Goal: Task Accomplishment & Management: Manage account settings

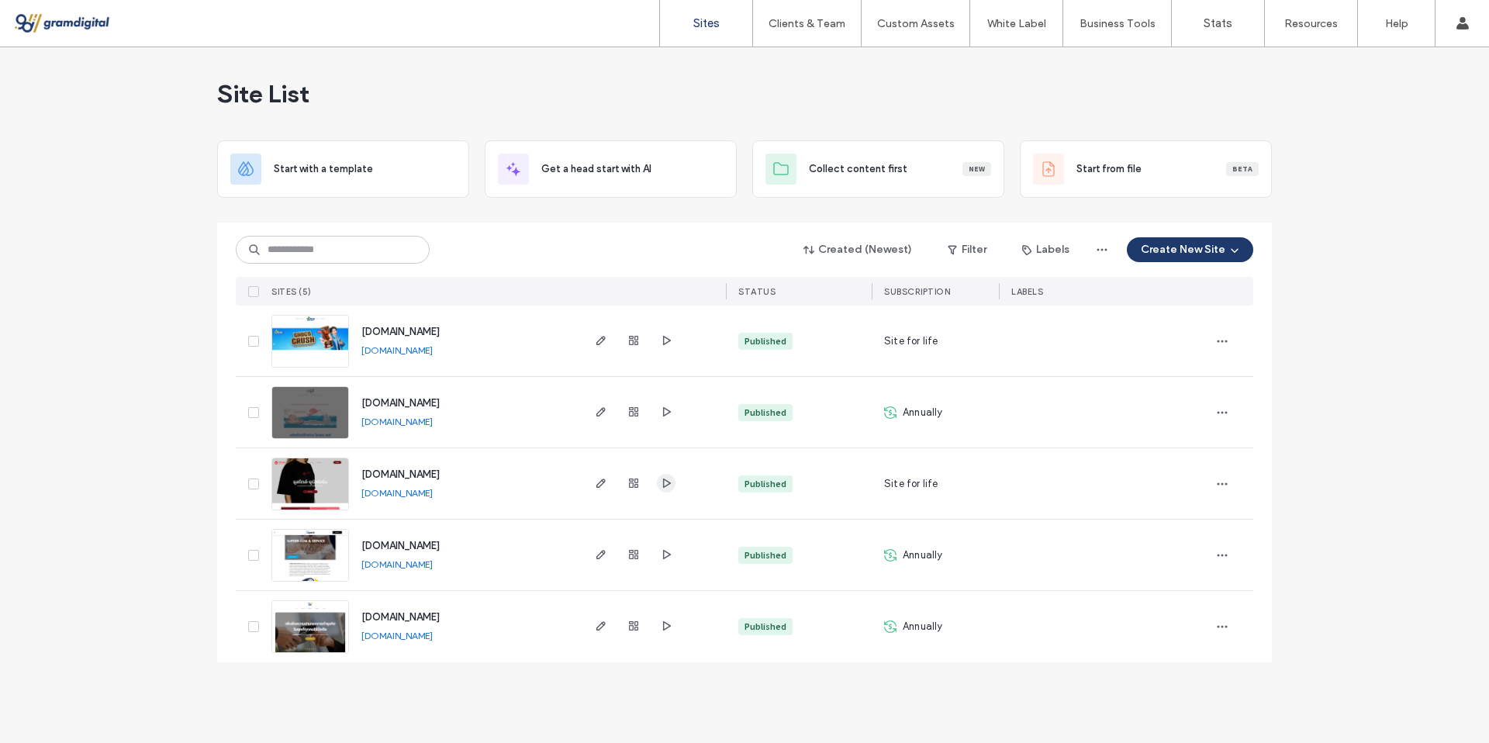
click at [669, 477] on icon "button" at bounding box center [666, 483] width 12 height 12
click at [600, 479] on icon "button" at bounding box center [601, 483] width 12 height 12
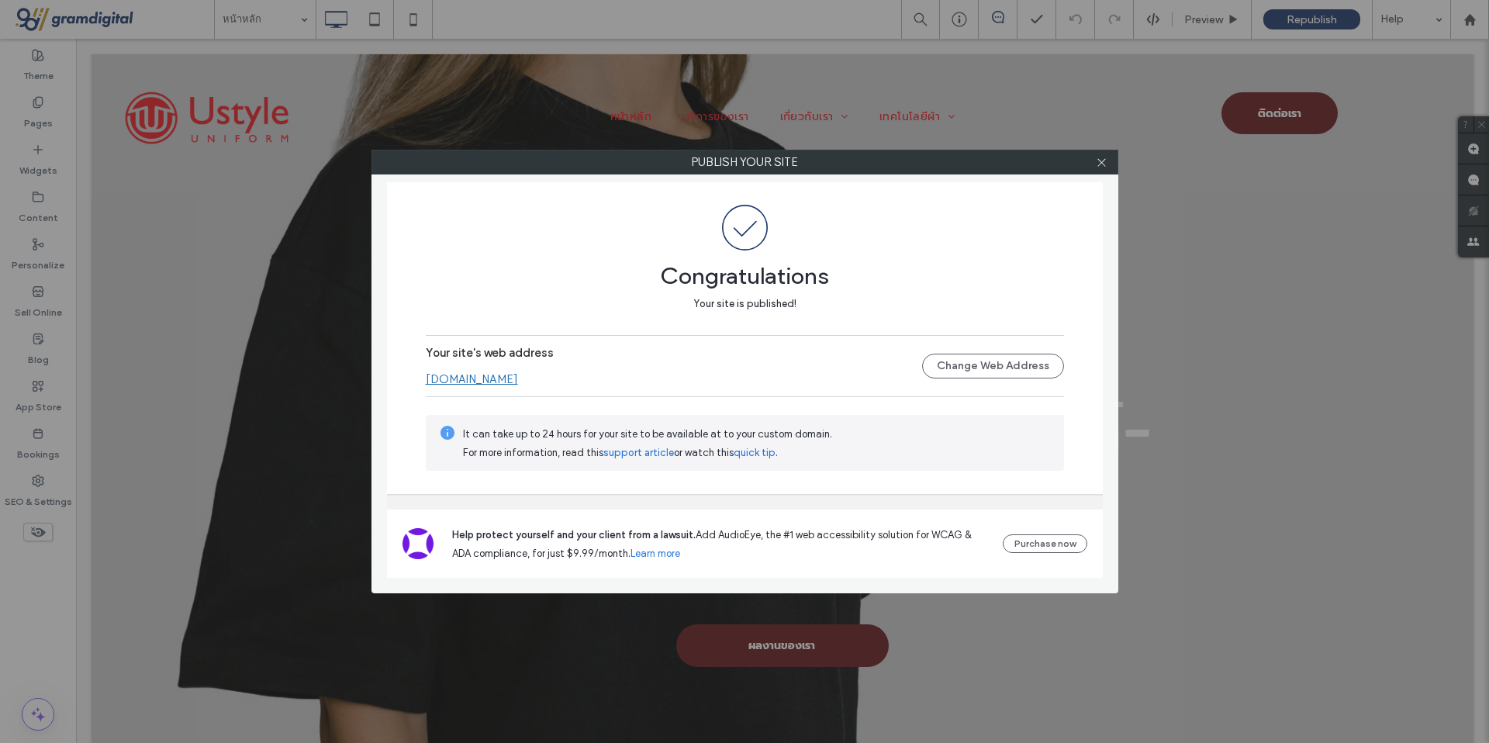
click at [1214, 19] on div "Publish your site Congratulations Your site is published! Your site's web addre…" at bounding box center [744, 371] width 1489 height 743
click at [1097, 160] on icon at bounding box center [1102, 163] width 12 height 12
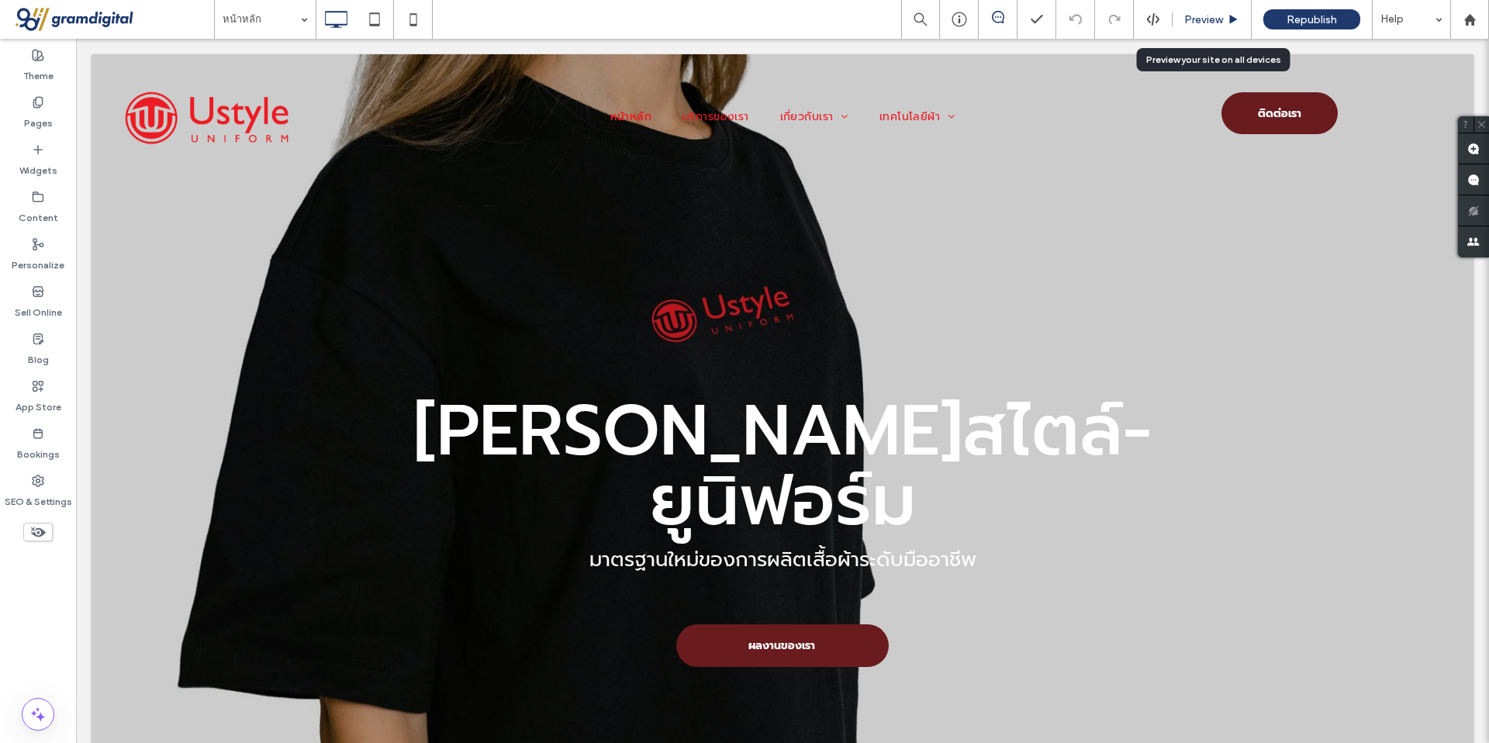
click at [1210, 25] on span "Preview" at bounding box center [1203, 20] width 39 height 16
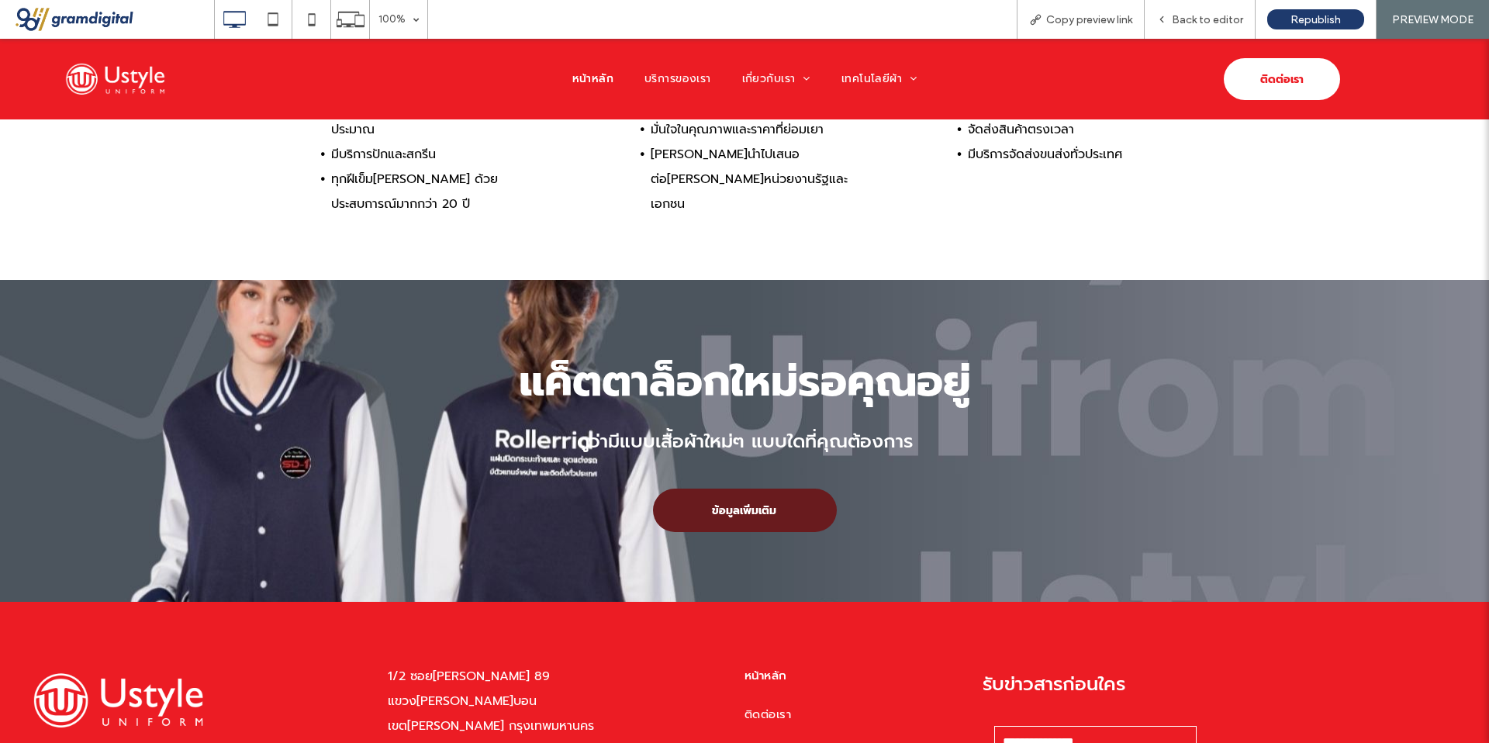
scroll to position [4644, 0]
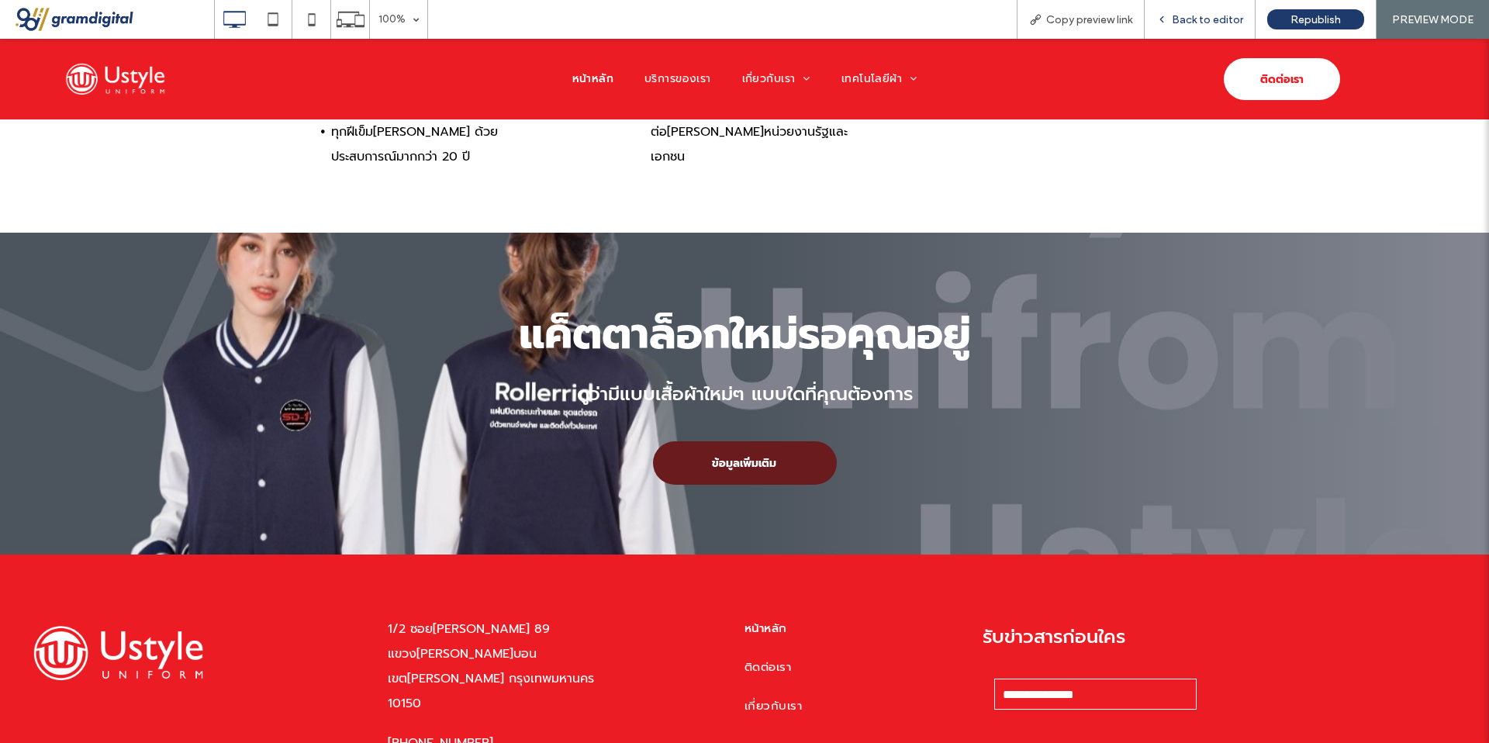
click at [1174, 19] on span "Back to editor" at bounding box center [1207, 20] width 71 height 16
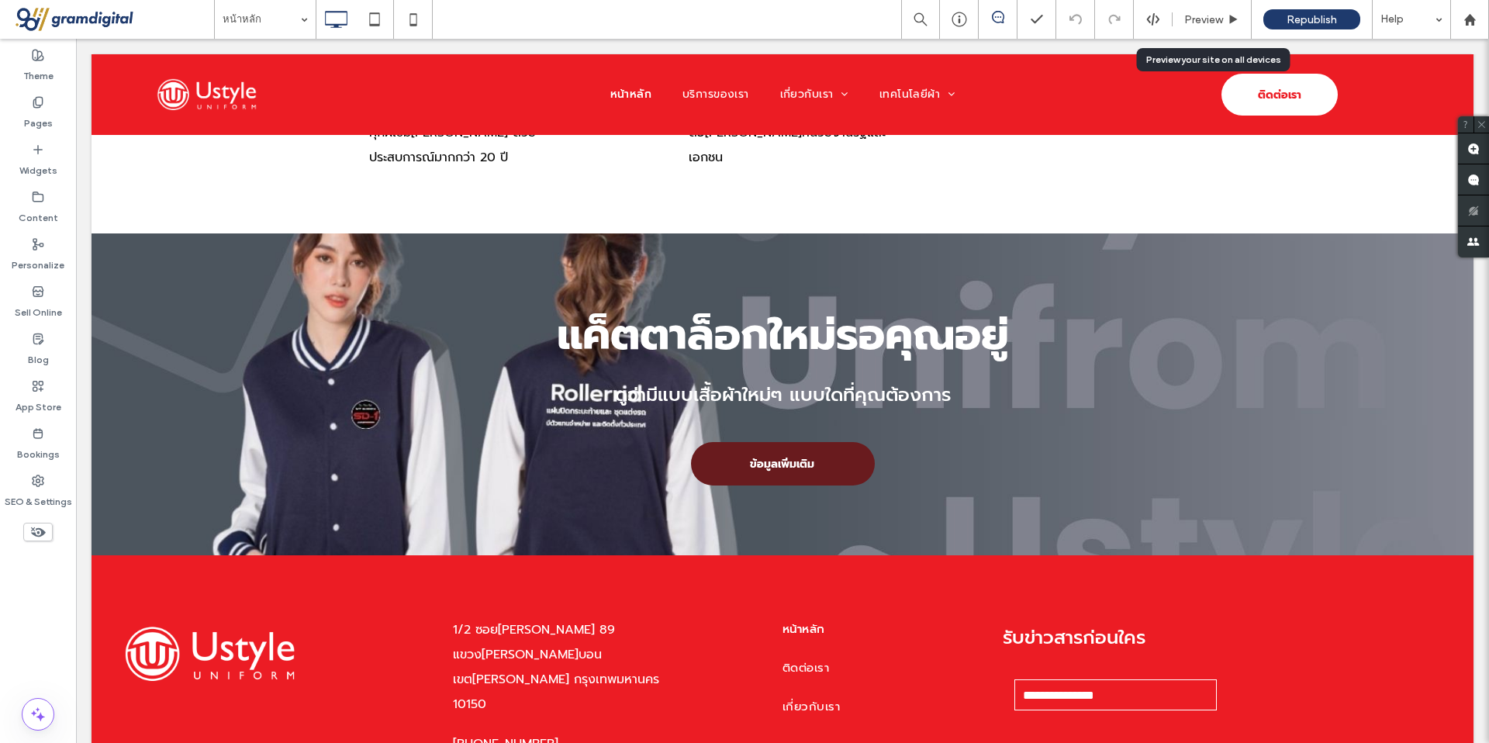
scroll to position [4626, 0]
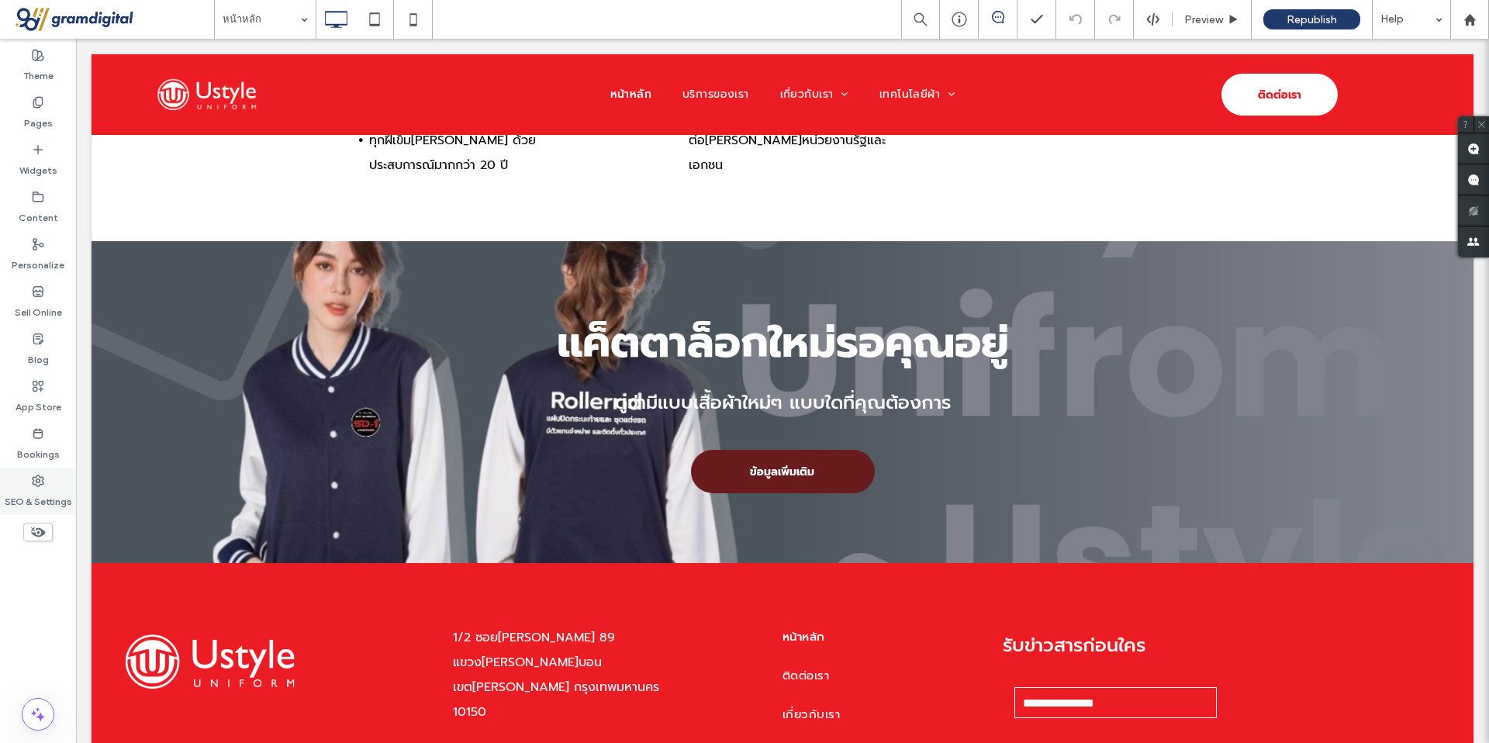
click at [16, 470] on div "SEO & Settings" at bounding box center [38, 491] width 76 height 47
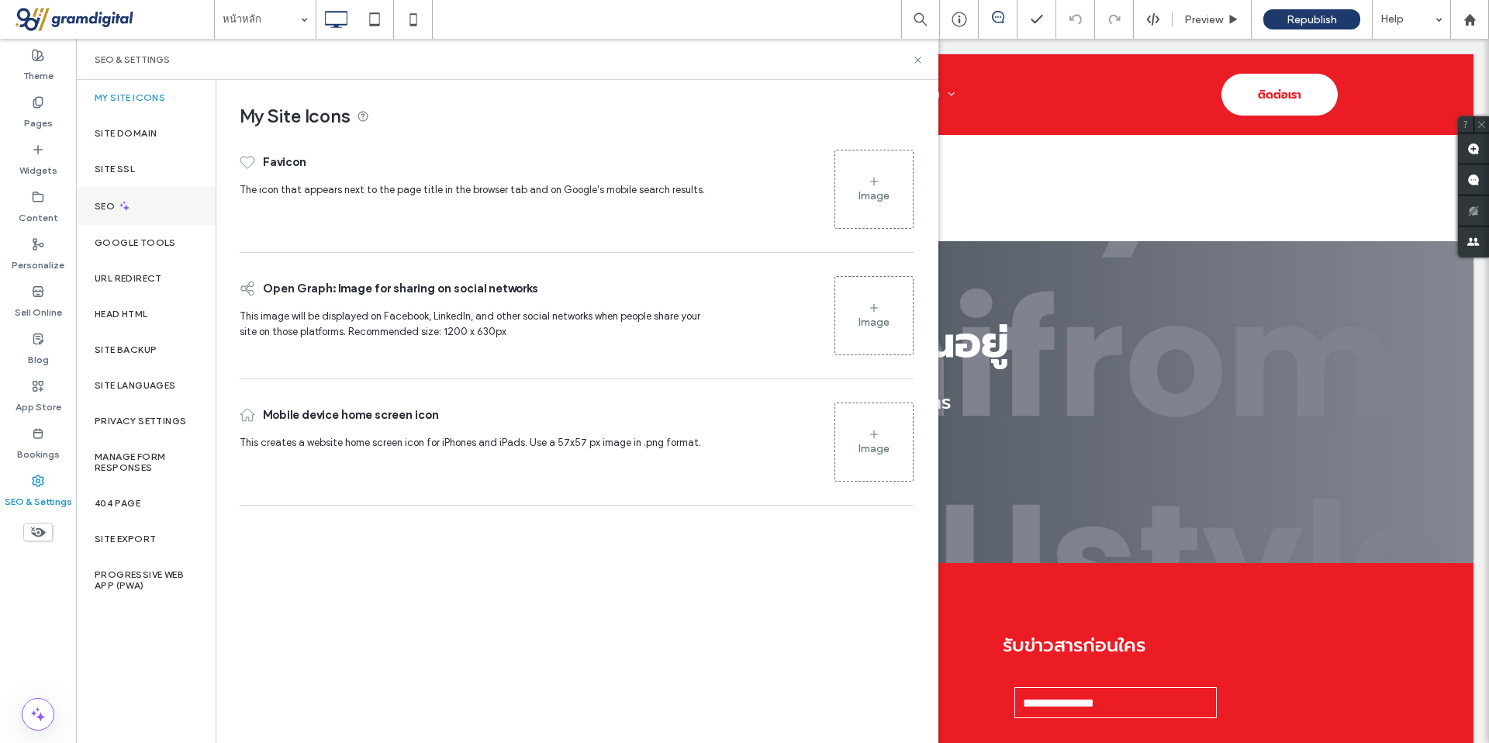
click at [133, 206] on div "SEO" at bounding box center [146, 206] width 140 height 38
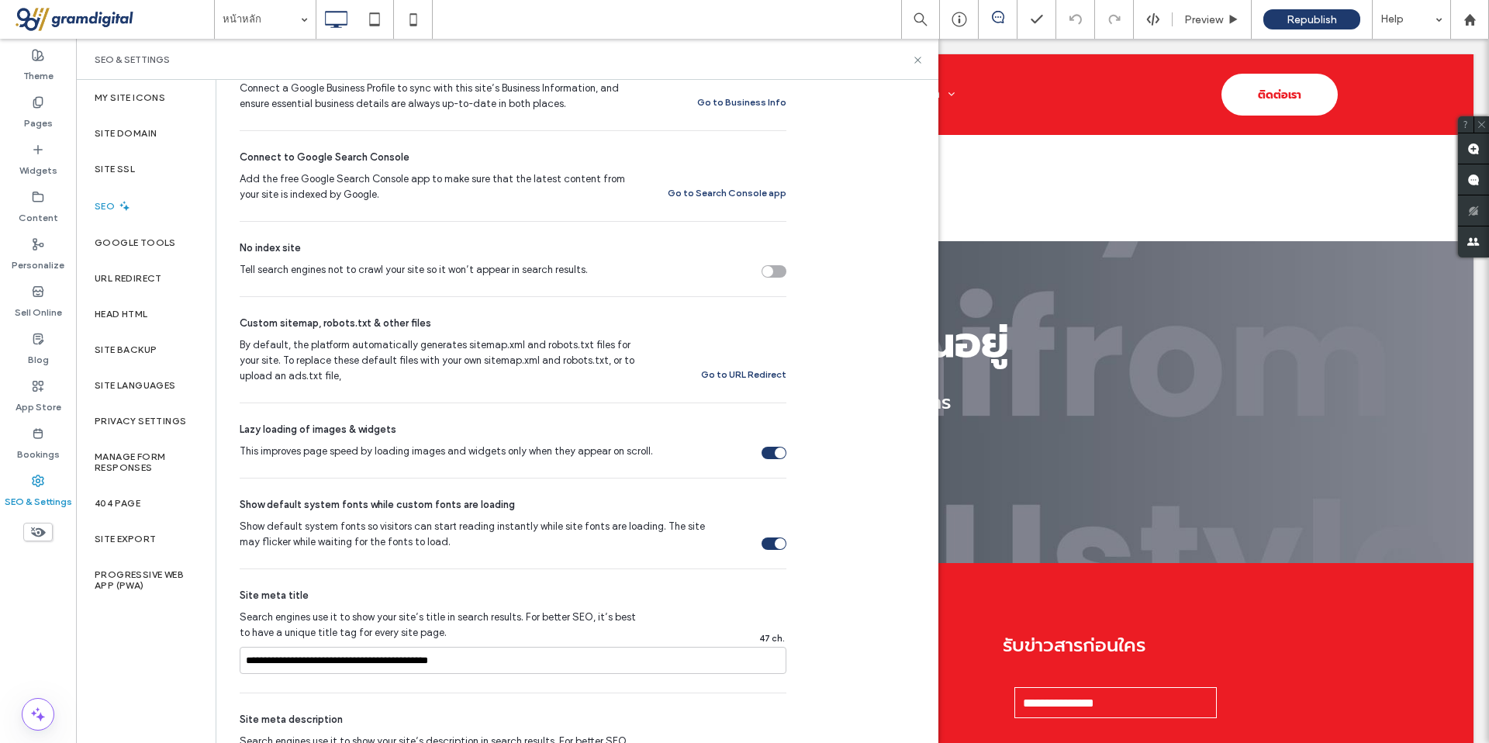
scroll to position [648, 0]
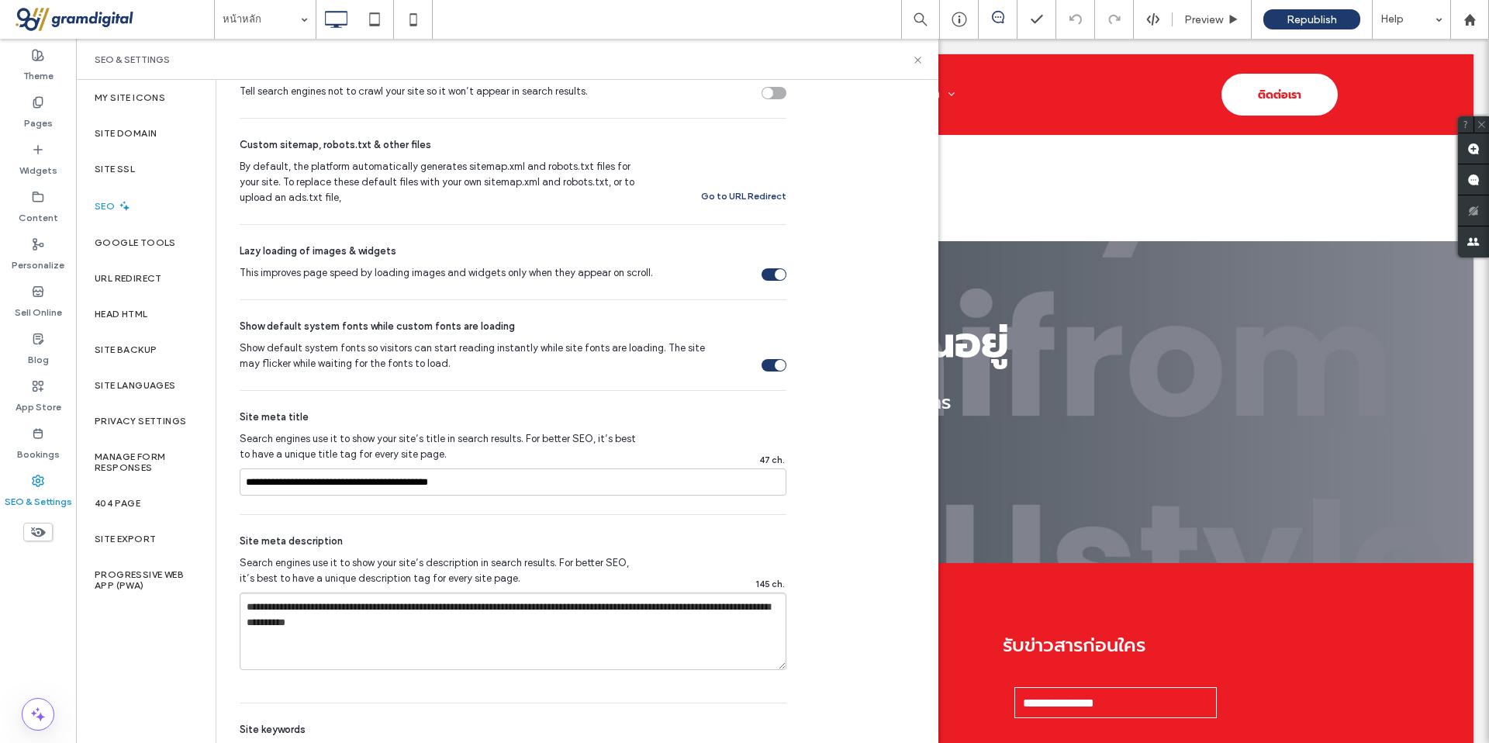
click at [335, 506] on div "**********" at bounding box center [513, 452] width 547 height 123
click at [335, 482] on input "**********" at bounding box center [513, 481] width 547 height 27
drag, startPoint x: 335, startPoint y: 482, endPoint x: 389, endPoint y: 479, distance: 54.4
click at [389, 479] on input "**********" at bounding box center [513, 481] width 547 height 27
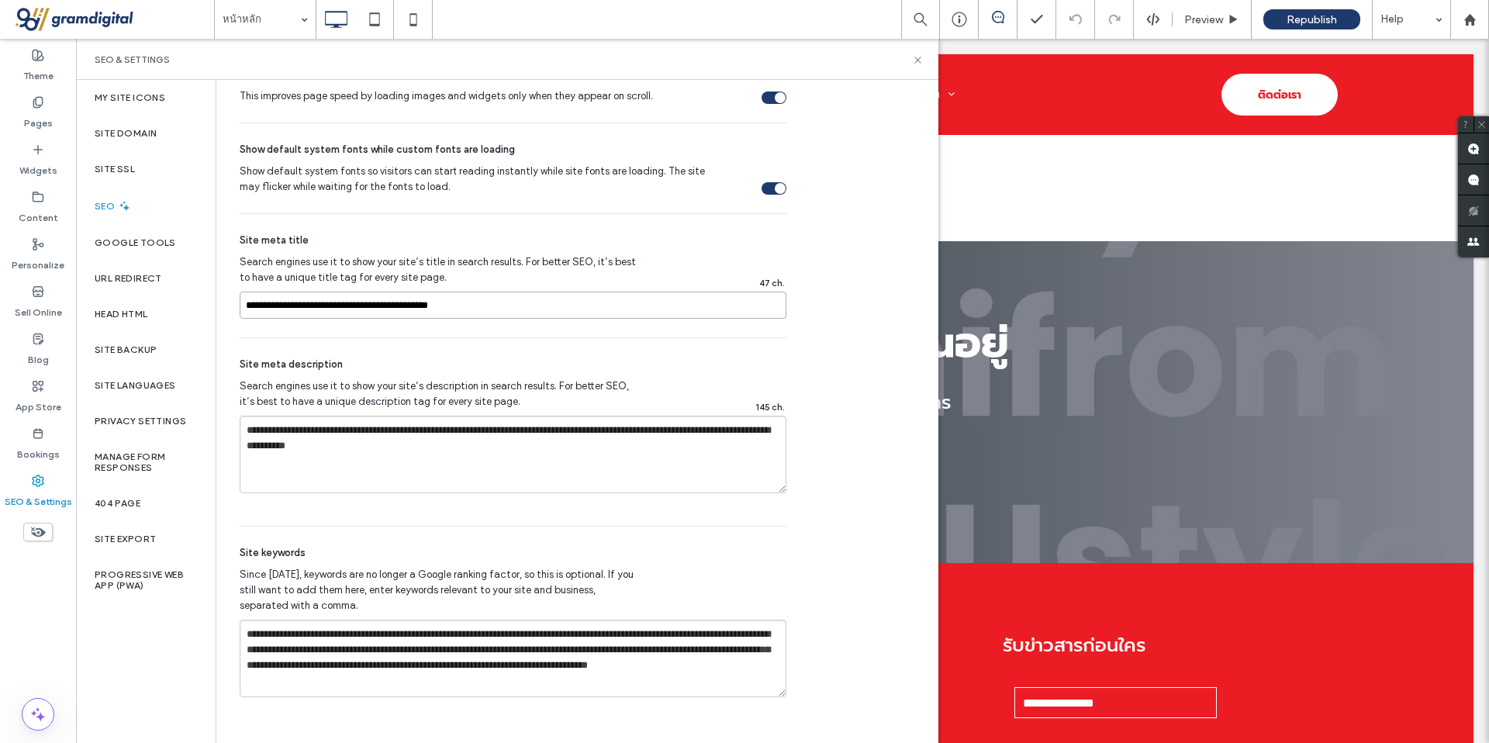
scroll to position [825, 0]
click at [183, 248] on div "Google Tools" at bounding box center [146, 243] width 140 height 36
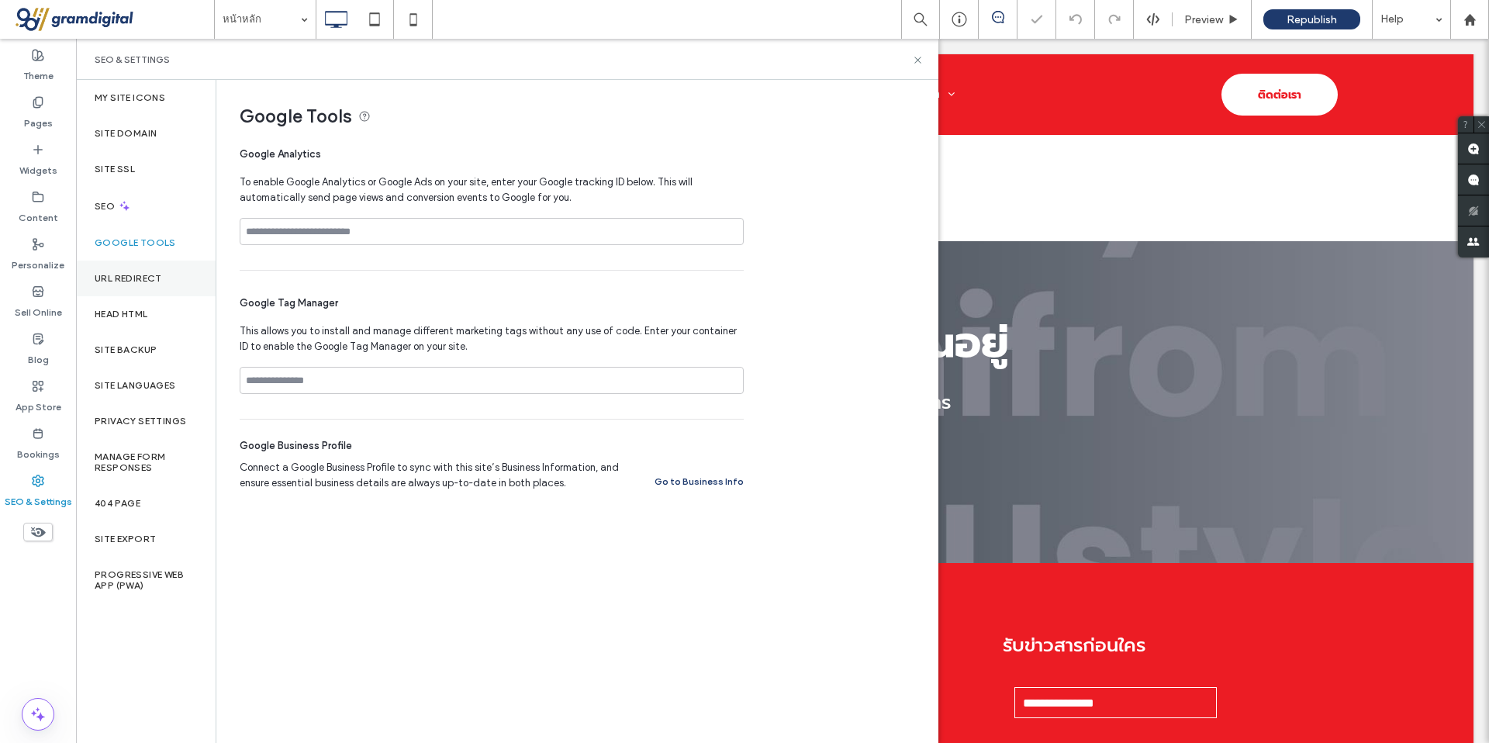
click at [170, 278] on div "URL Redirect" at bounding box center [146, 279] width 140 height 36
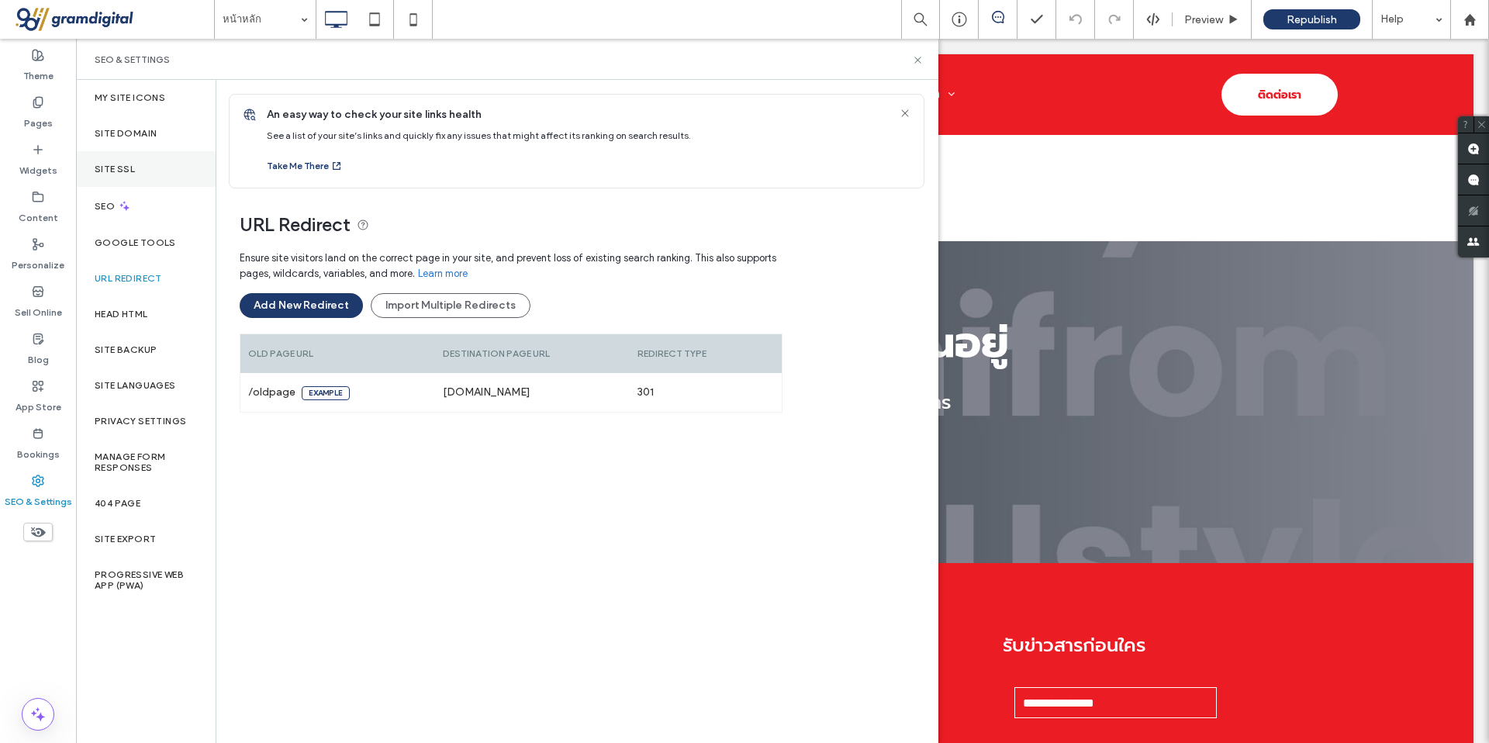
click at [176, 167] on div "Site SSL" at bounding box center [146, 169] width 140 height 36
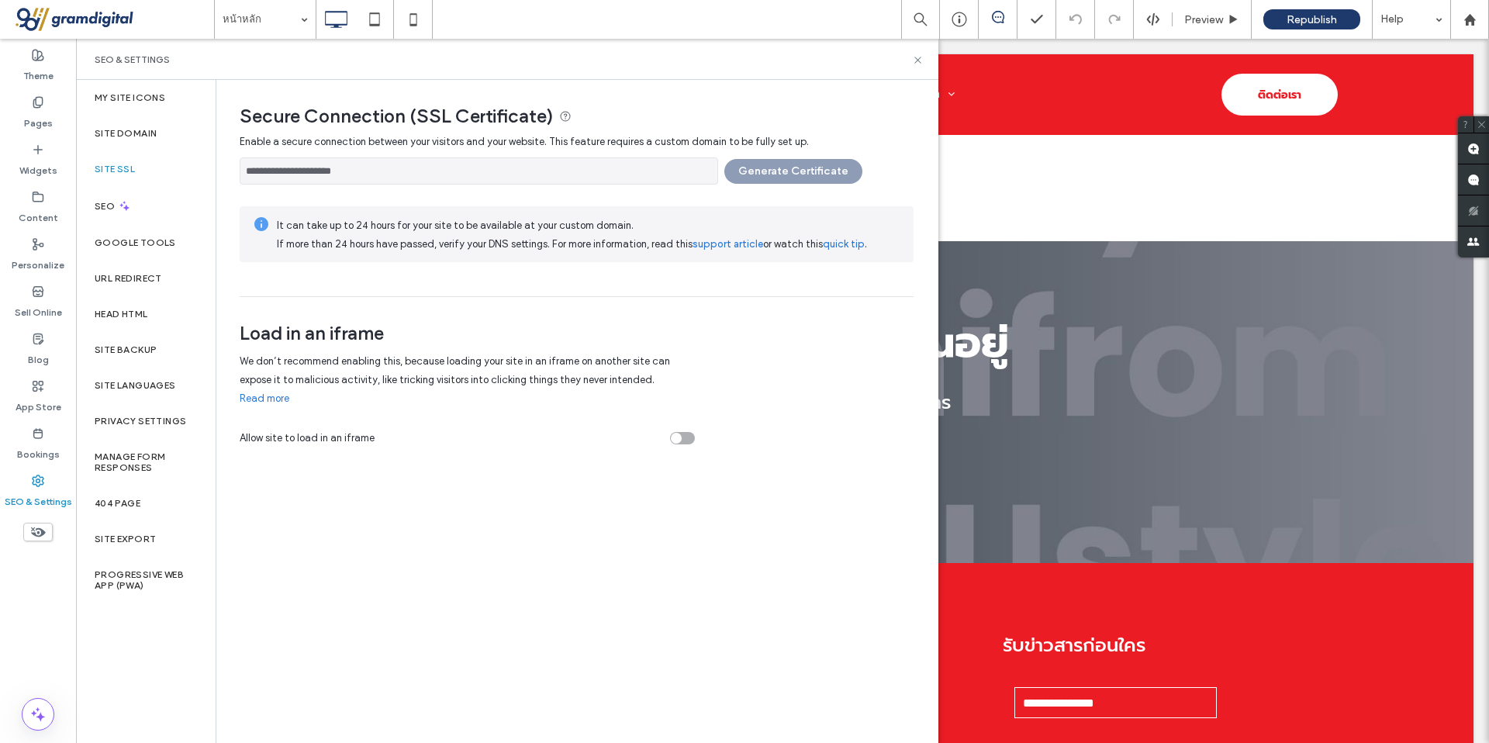
click at [568, 178] on input "**********" at bounding box center [479, 170] width 479 height 27
click at [753, 165] on div "**********" at bounding box center [577, 167] width 674 height 35
click at [208, 133] on div "Site Domain" at bounding box center [146, 134] width 140 height 36
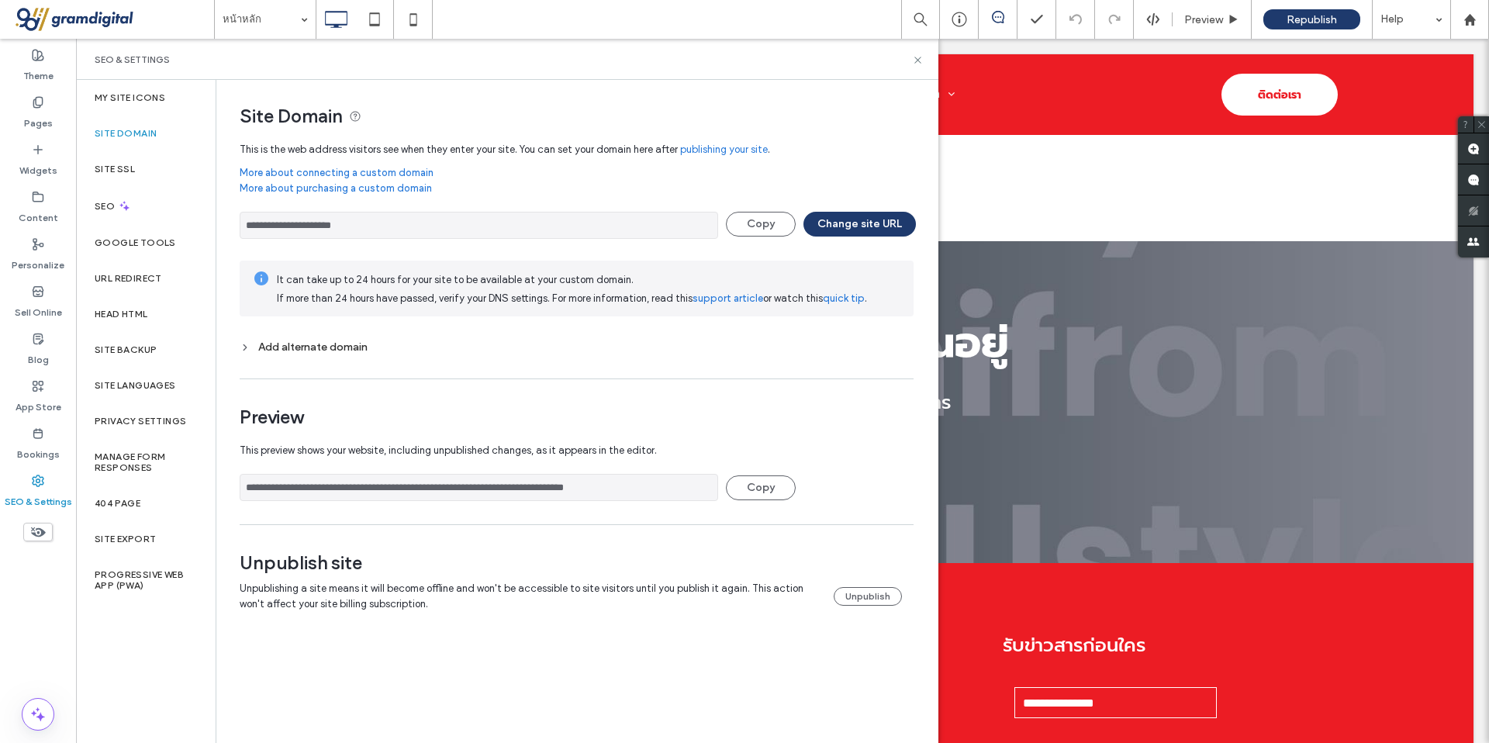
click at [277, 225] on input "**********" at bounding box center [479, 225] width 479 height 27
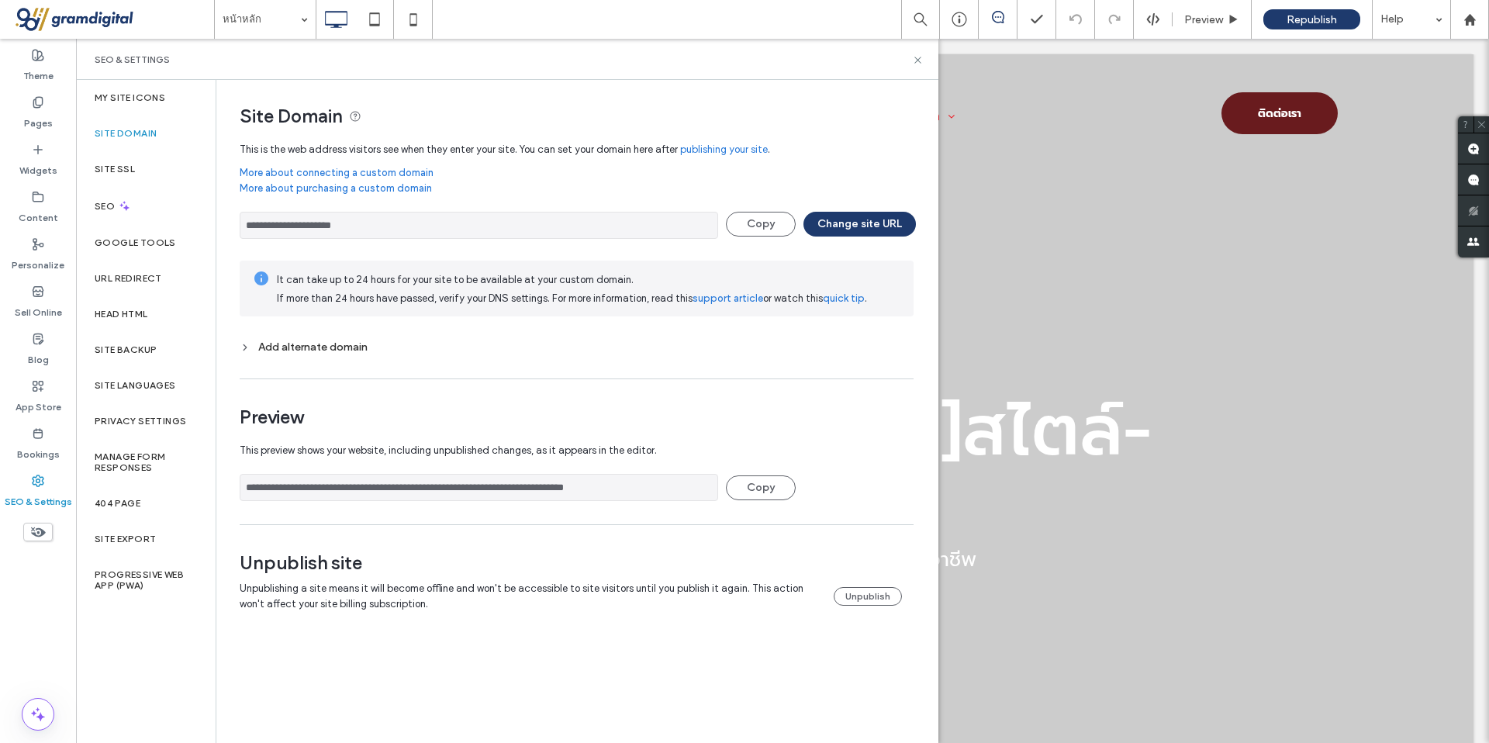
click at [285, 354] on div "Add alternate domain" at bounding box center [577, 347] width 674 height 16
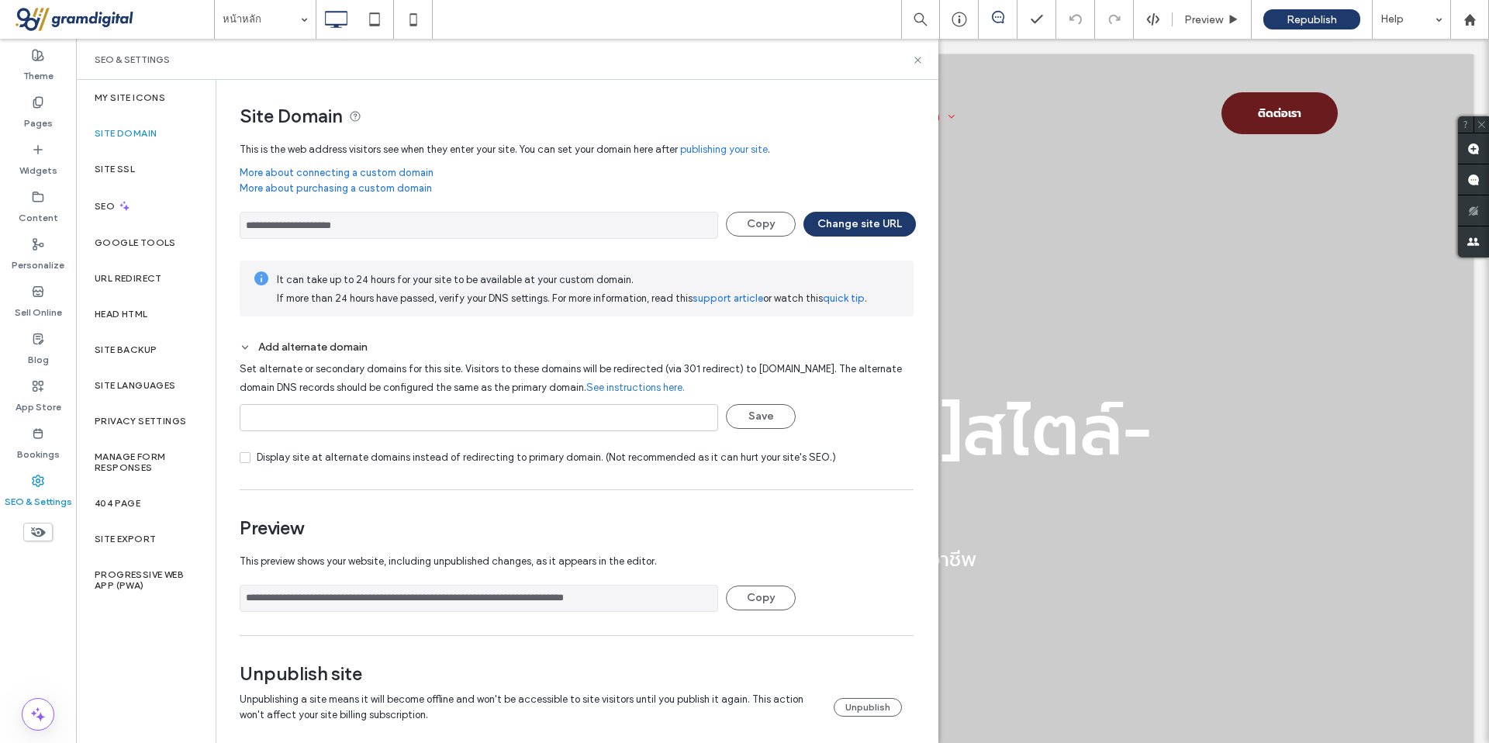
click at [285, 354] on div "Add alternate domain" at bounding box center [577, 347] width 674 height 16
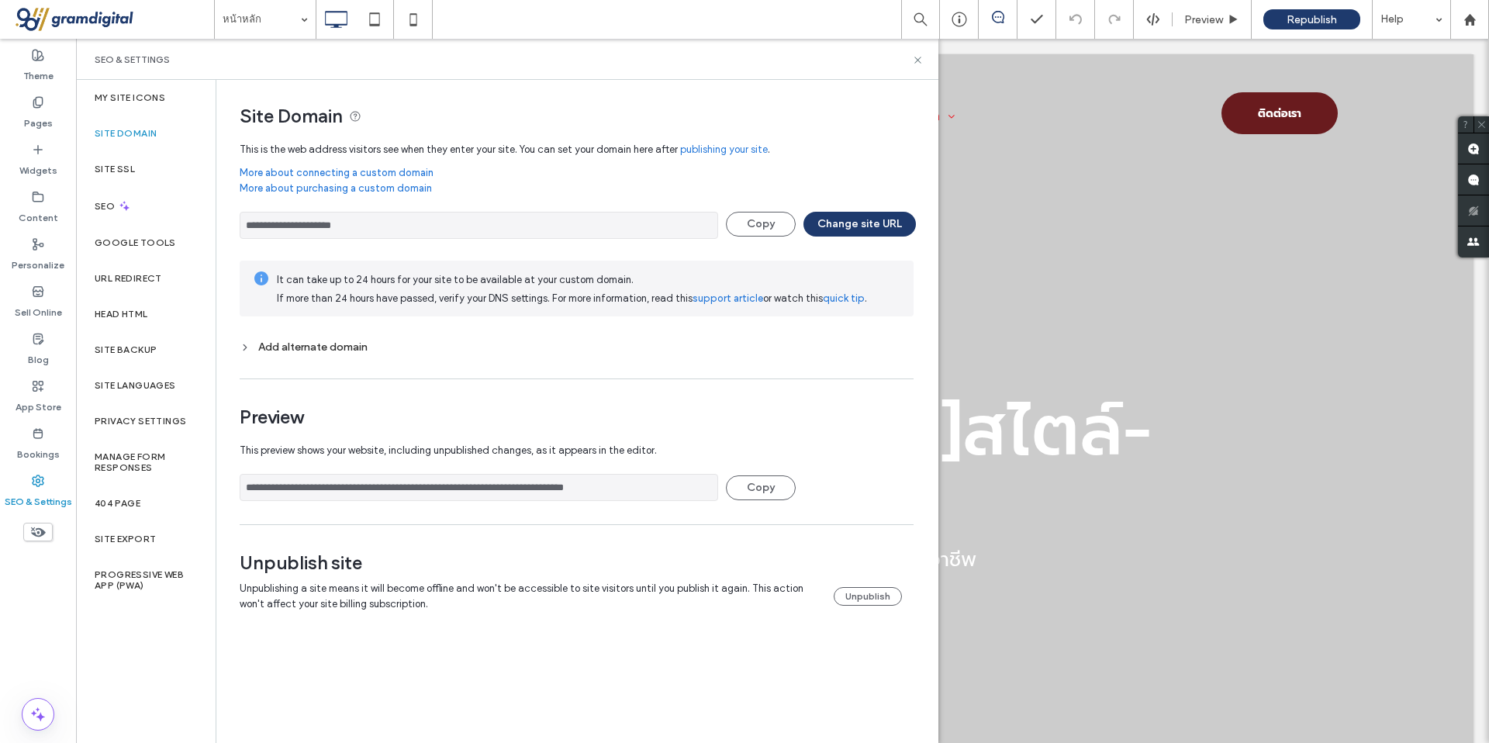
click at [302, 175] on link "More about connecting a custom domain" at bounding box center [577, 173] width 674 height 16
click at [810, 233] on button "Change site URL" at bounding box center [859, 224] width 112 height 25
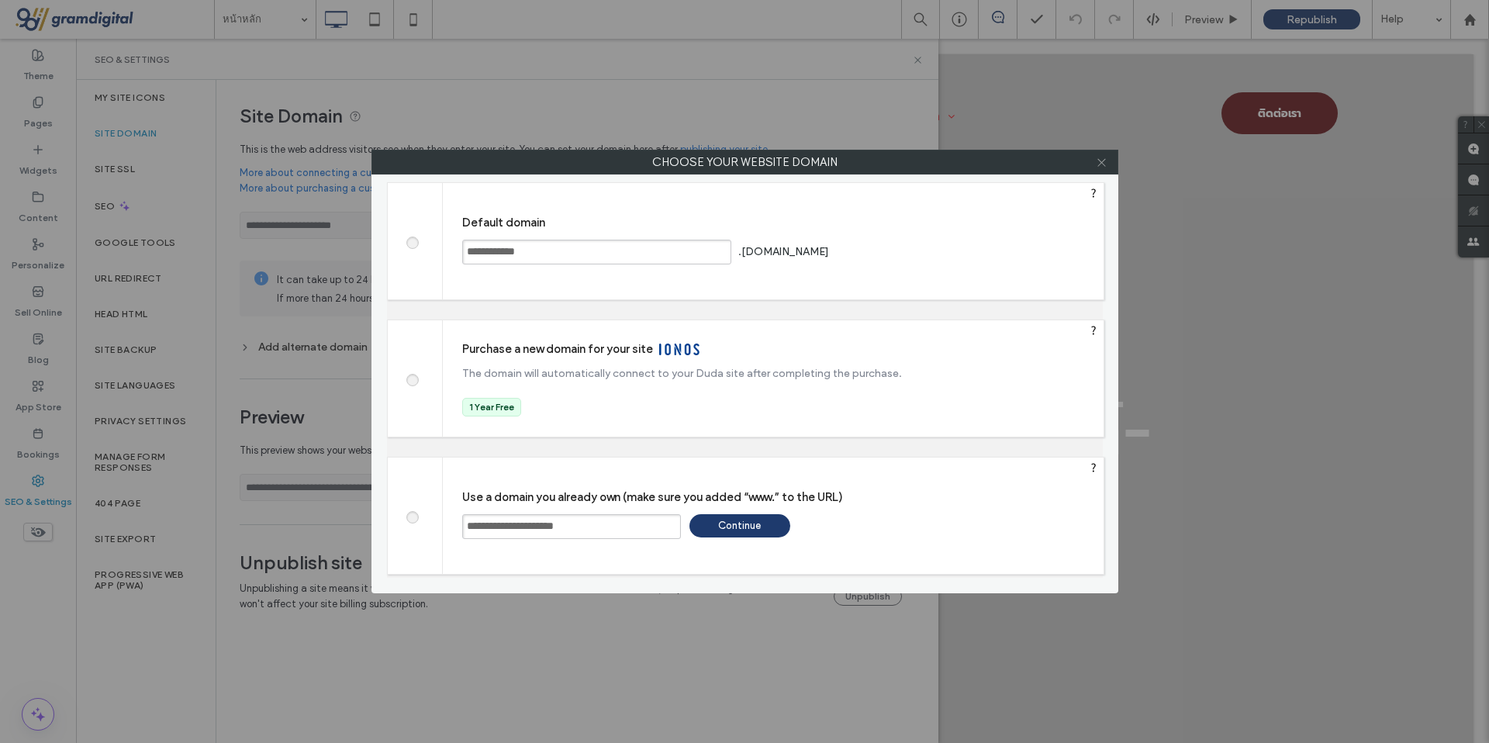
click at [1100, 165] on icon at bounding box center [1102, 163] width 12 height 12
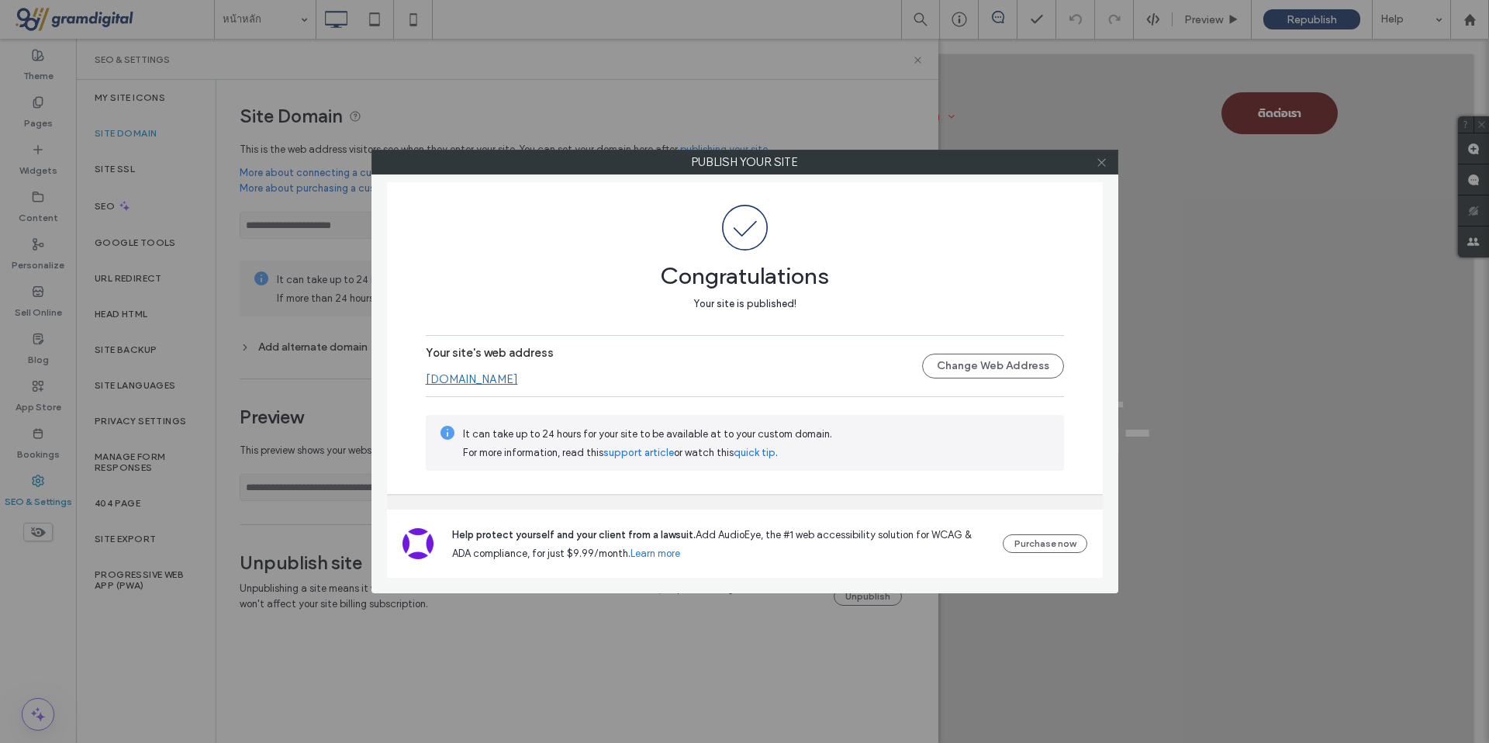
click at [1105, 164] on icon at bounding box center [1102, 163] width 12 height 12
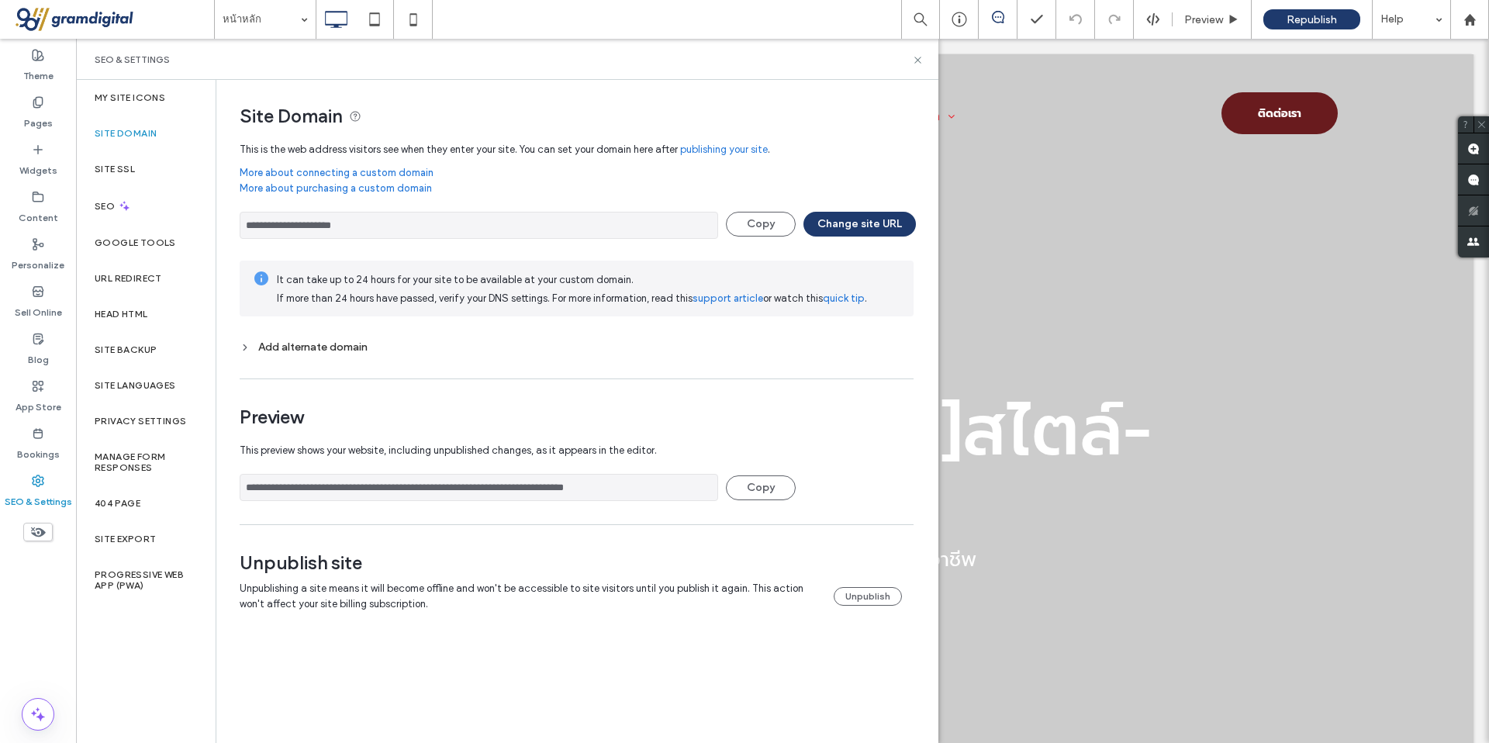
click at [721, 151] on link "publishing your site" at bounding box center [724, 150] width 88 height 16
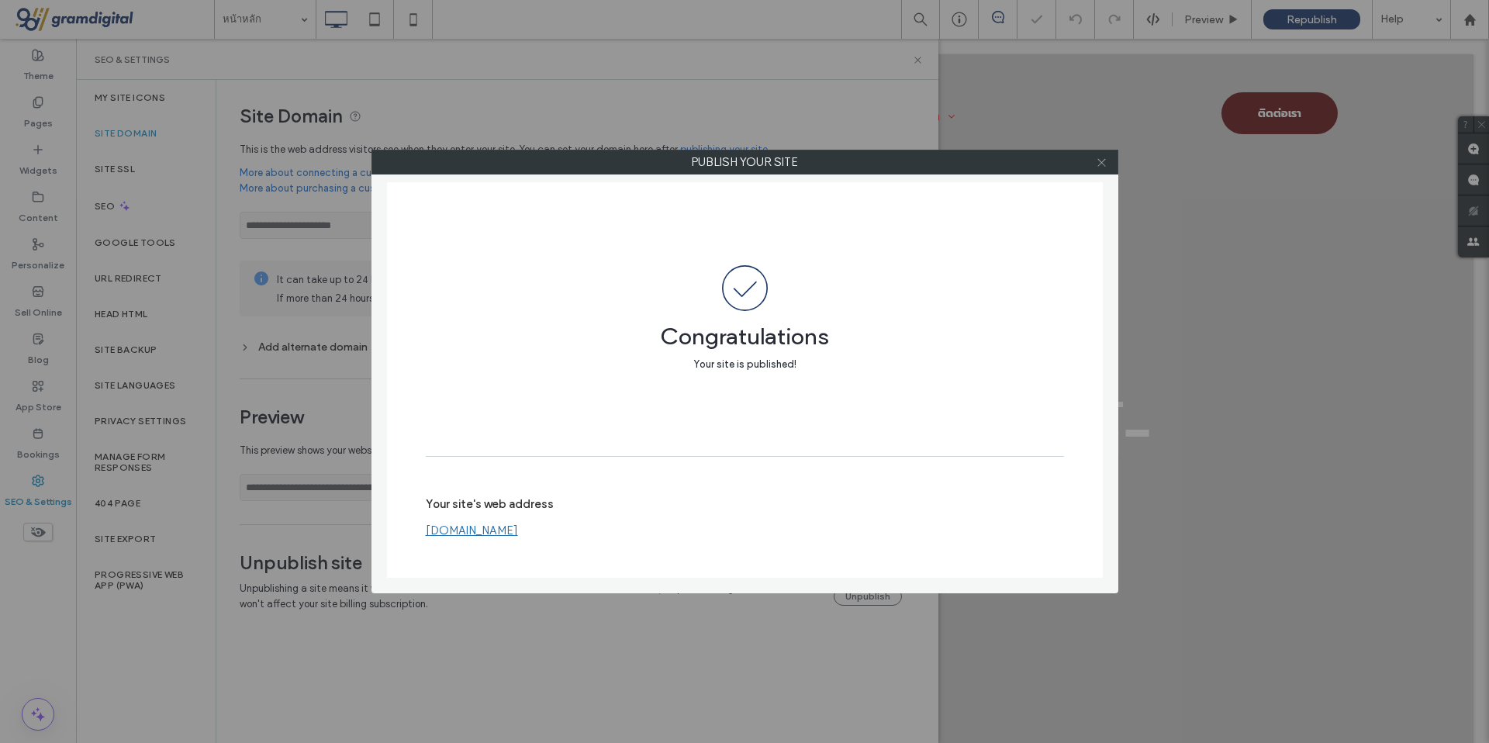
click at [1101, 163] on use at bounding box center [1101, 162] width 8 height 8
